Goal: Task Accomplishment & Management: Manage account settings

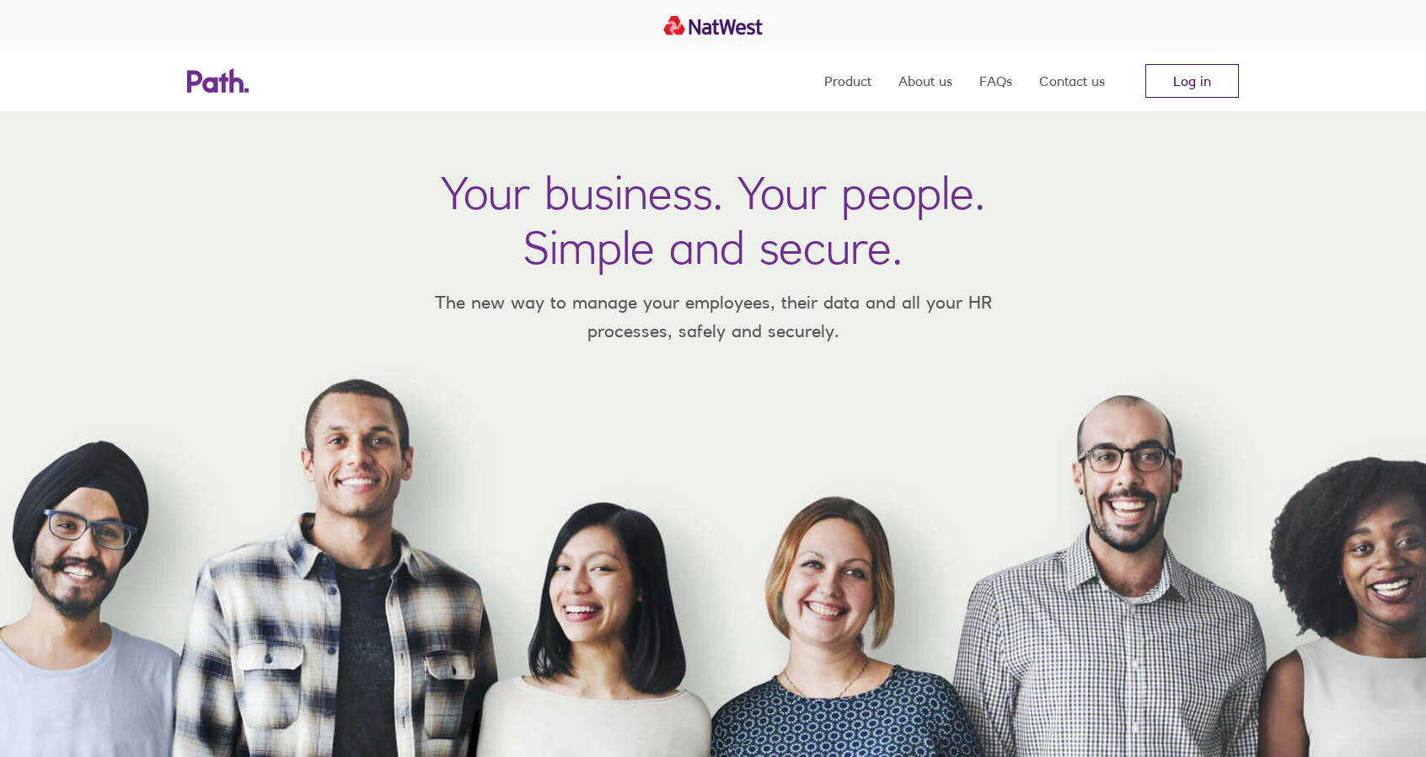
click at [1190, 81] on link "Log in" at bounding box center [1192, 81] width 94 height 34
click at [1190, 83] on link "Log in" at bounding box center [1192, 81] width 94 height 34
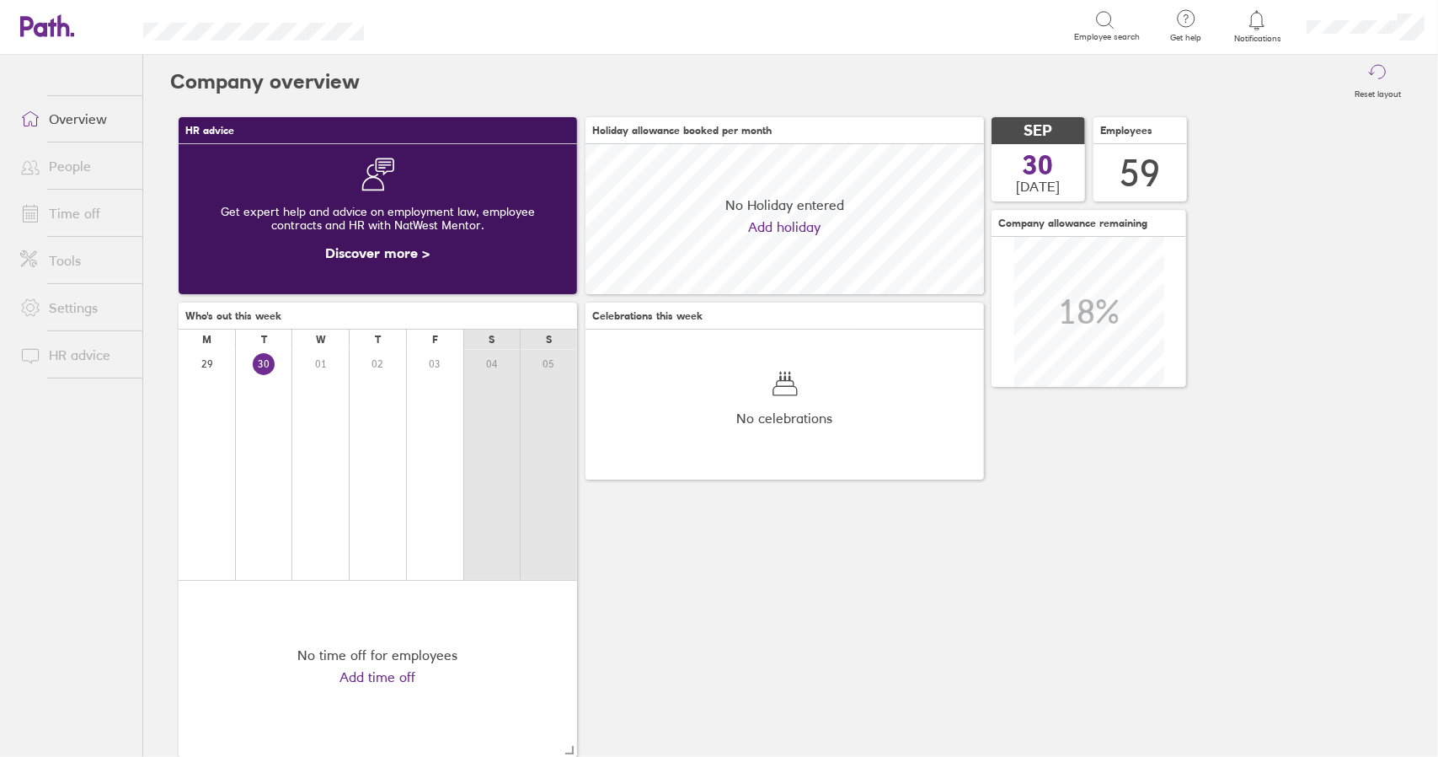
scroll to position [150, 398]
click at [81, 213] on link "Time off" at bounding box center [75, 213] width 136 height 34
